Goal: Transaction & Acquisition: Purchase product/service

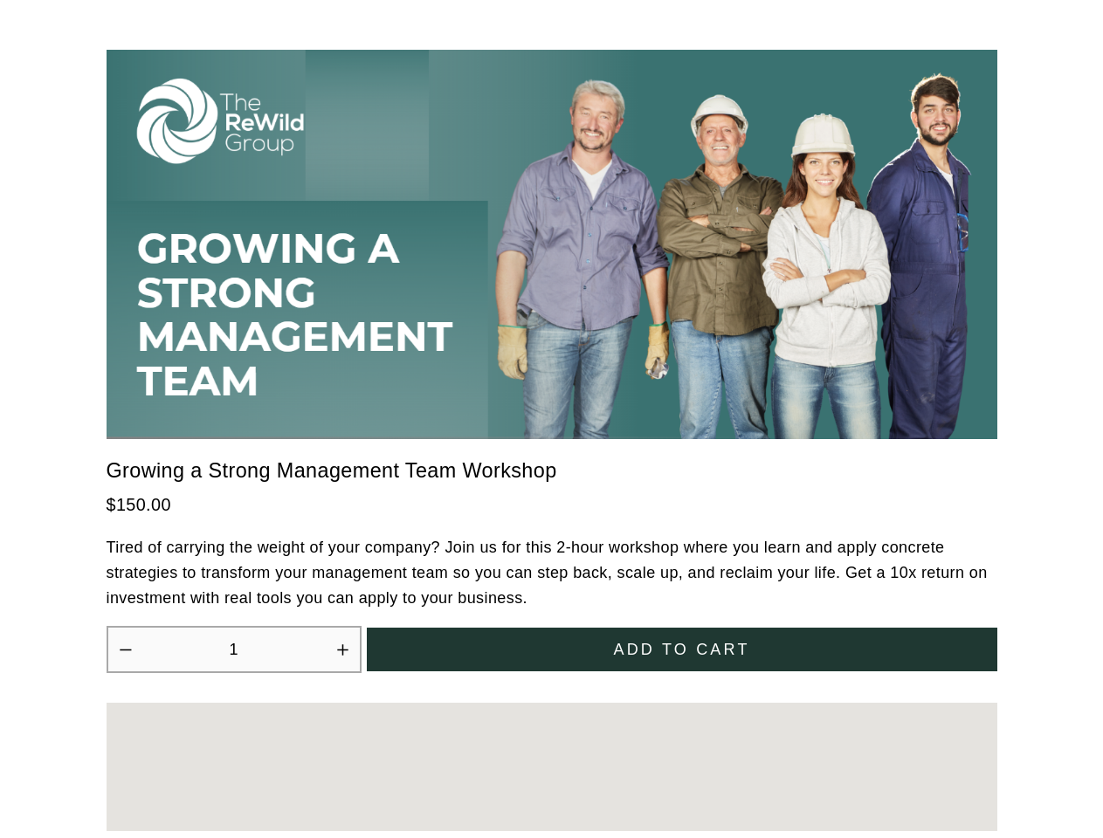
scroll to position [4830, 0]
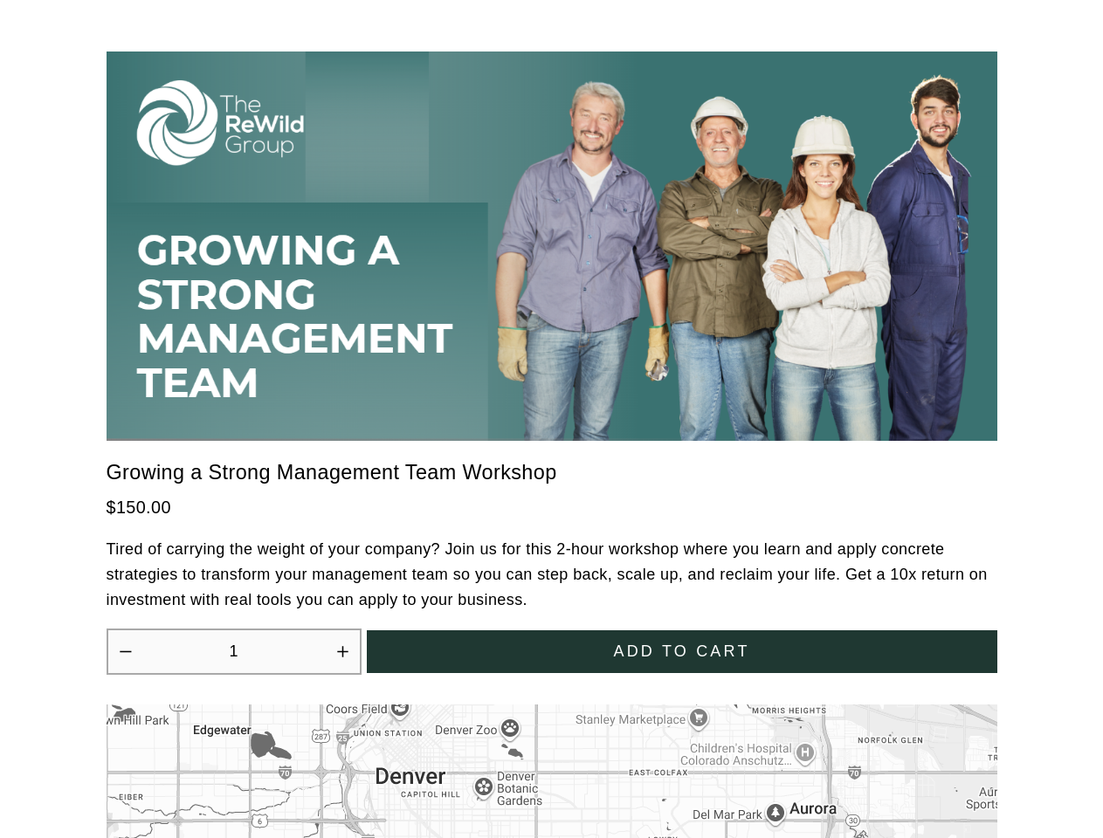
click at [342, 646] on icon "Increase quantity by 1" at bounding box center [342, 651] width 10 height 10
type input "2"
click at [682, 643] on span "Add to cart" at bounding box center [681, 652] width 136 height 18
click at [552, 760] on div at bounding box center [551, 419] width 1103 height 838
